Goal: Task Accomplishment & Management: Manage account settings

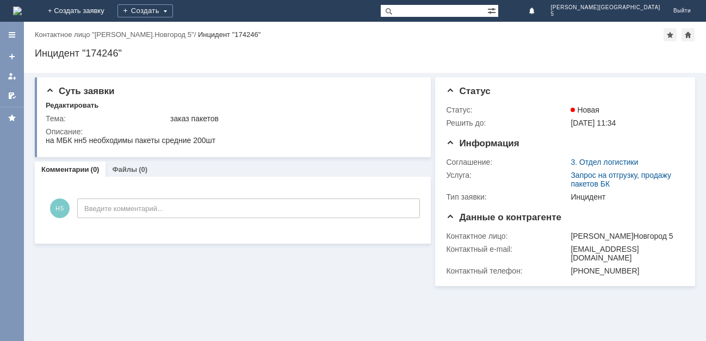
click at [22, 9] on img at bounding box center [17, 11] width 9 height 9
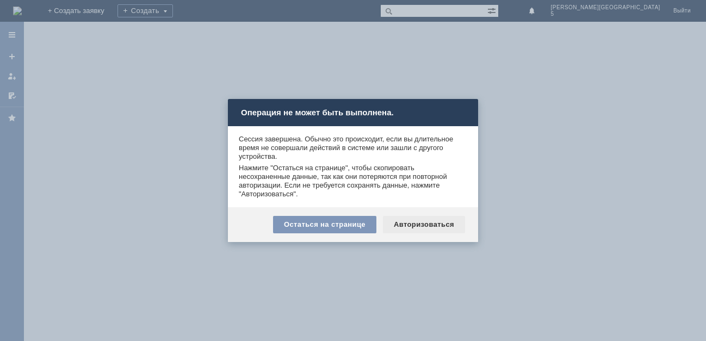
click at [421, 223] on div "Авторизоваться" at bounding box center [424, 224] width 82 height 17
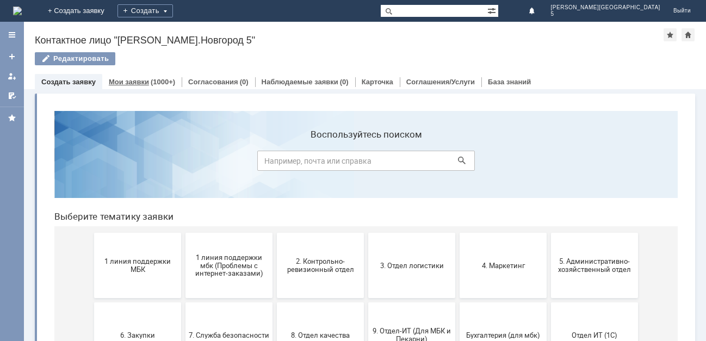
click at [132, 84] on link "Мои заявки" at bounding box center [129, 82] width 40 height 8
